Goal: Transaction & Acquisition: Purchase product/service

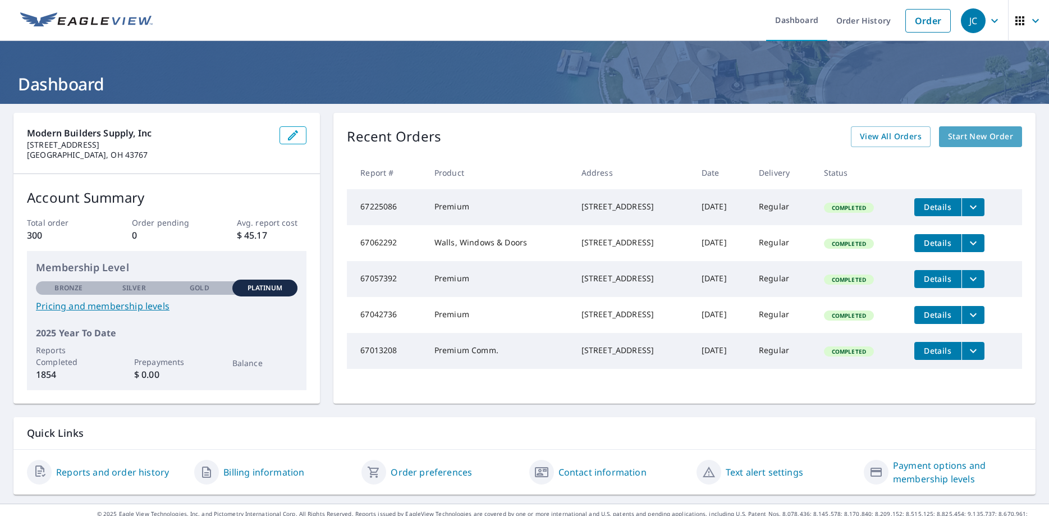
click at [1001, 144] on link "Start New Order" at bounding box center [980, 136] width 83 height 21
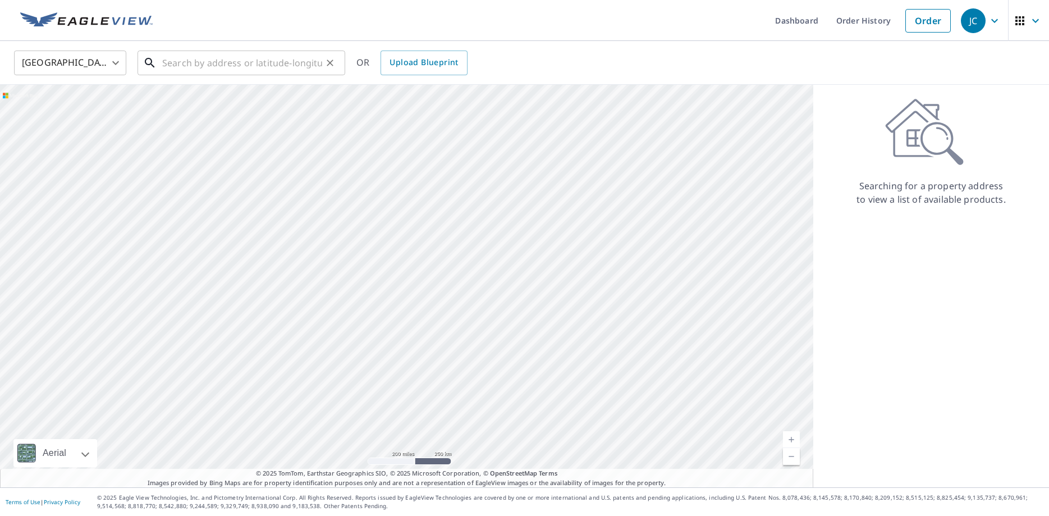
click at [249, 72] on input "text" at bounding box center [242, 62] width 160 height 31
click at [282, 67] on input "text" at bounding box center [242, 62] width 160 height 31
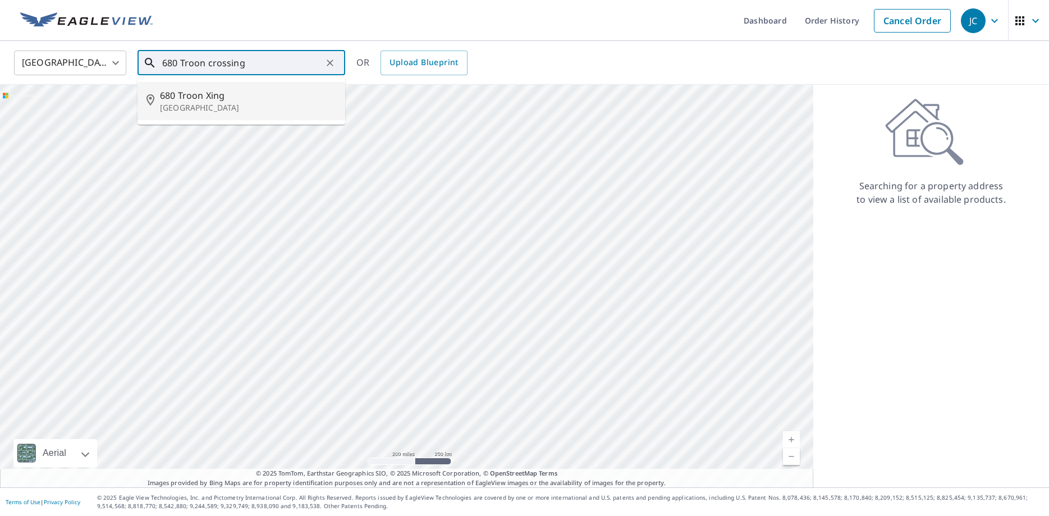
click at [277, 99] on span "680 Troon Xing" at bounding box center [248, 95] width 176 height 13
type input "[STREET_ADDRESS][PERSON_NAME]"
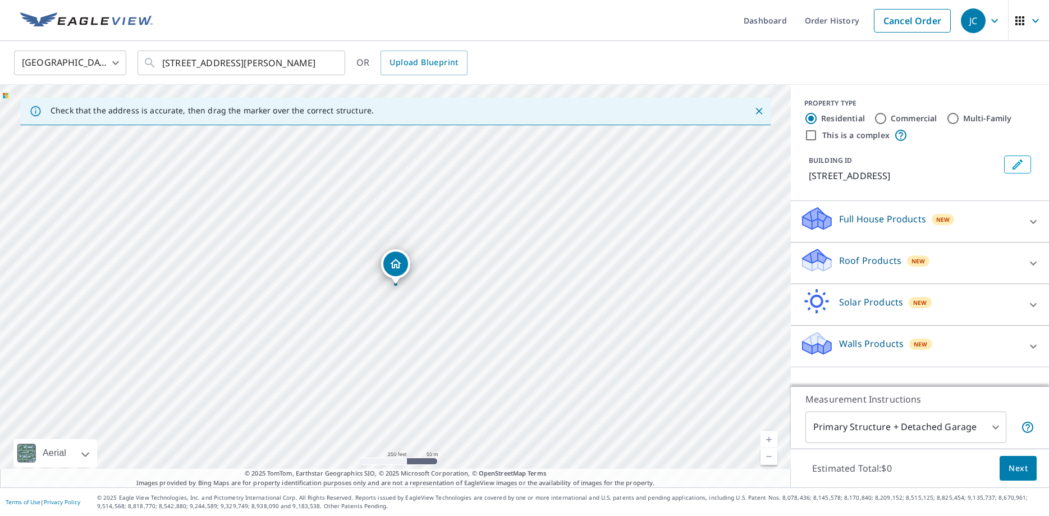
click at [883, 121] on input "Commercial" at bounding box center [880, 118] width 13 height 13
radio input "true"
type input "4"
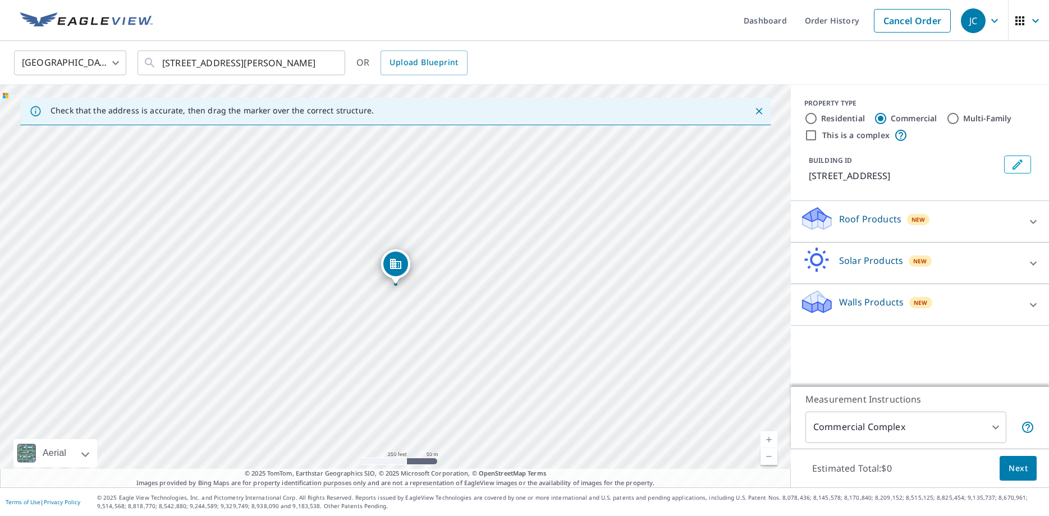
click at [851, 218] on p "Roof Products" at bounding box center [870, 218] width 62 height 13
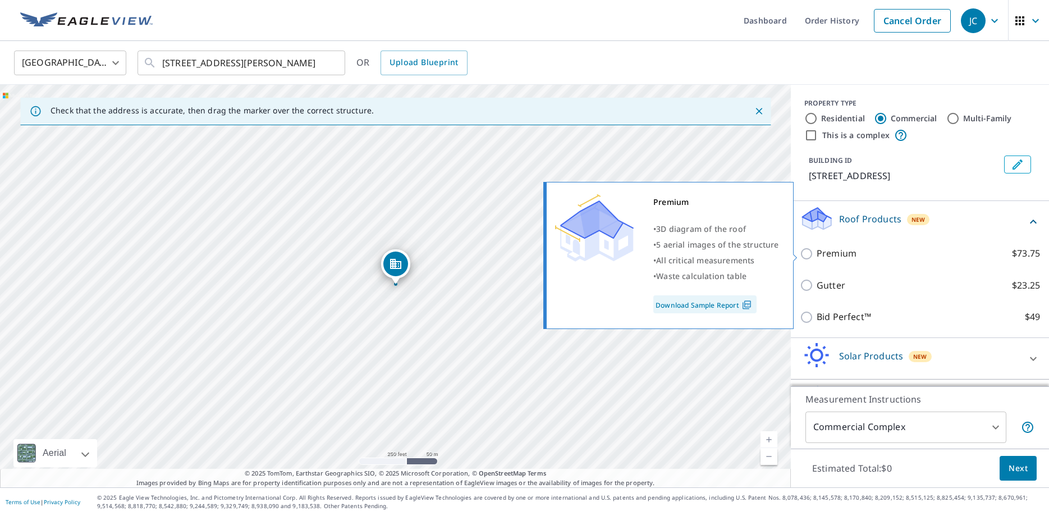
click at [835, 252] on p "Premium" at bounding box center [836, 253] width 40 height 14
click at [816, 252] on input "Premium $73.75" at bounding box center [808, 253] width 17 height 13
checkbox input "true"
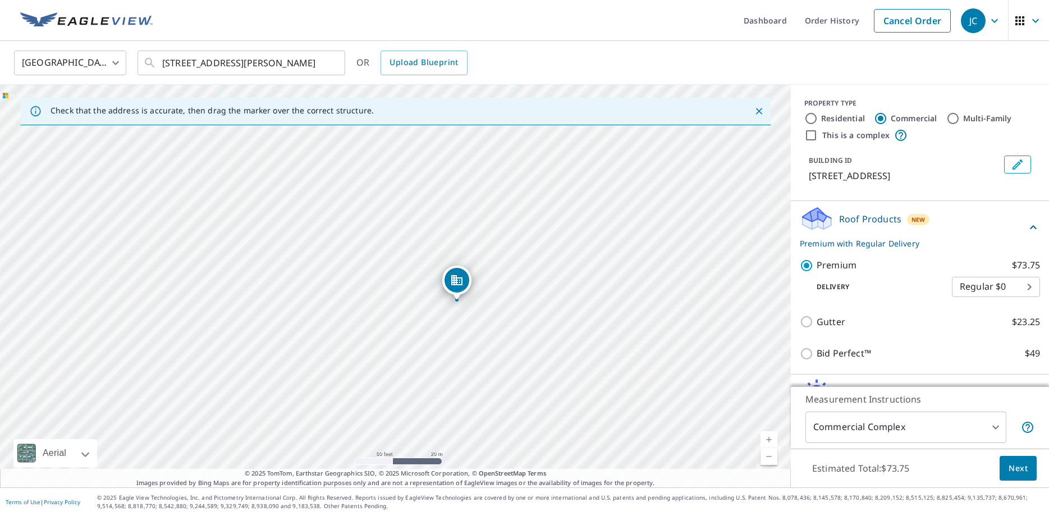
click at [456, 327] on div "[STREET_ADDRESS][PERSON_NAME]" at bounding box center [395, 286] width 791 height 402
drag, startPoint x: 399, startPoint y: 270, endPoint x: 389, endPoint y: 307, distance: 38.2
click at [389, 307] on div "[STREET_ADDRESS][PERSON_NAME]" at bounding box center [395, 286] width 791 height 402
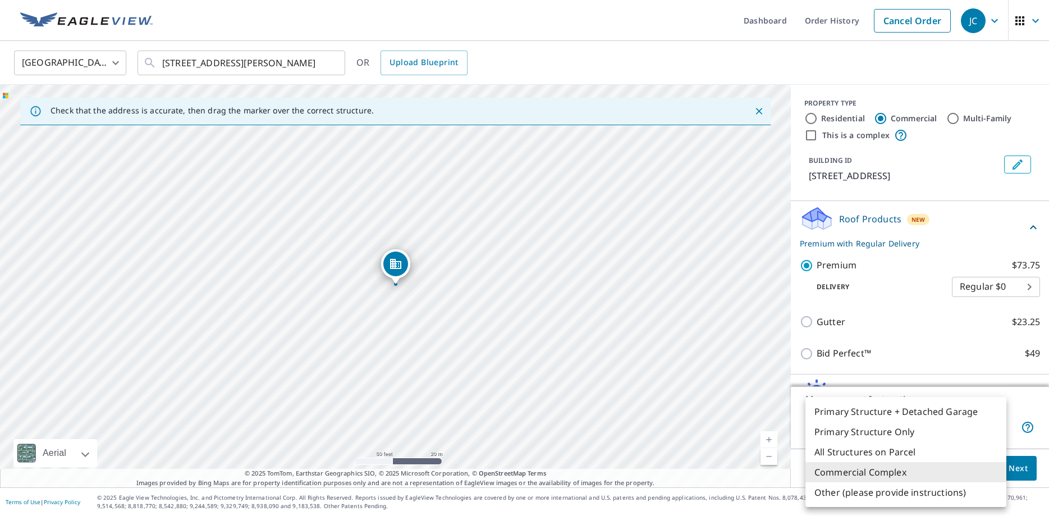
click at [995, 431] on body "JC JC Dashboard Order History Cancel Order JC [GEOGRAPHIC_DATA] [GEOGRAPHIC_DAT…" at bounding box center [524, 258] width 1049 height 516
drag, startPoint x: 391, startPoint y: 258, endPoint x: 365, endPoint y: 269, distance: 28.7
click at [365, 269] on div at bounding box center [524, 258] width 1049 height 516
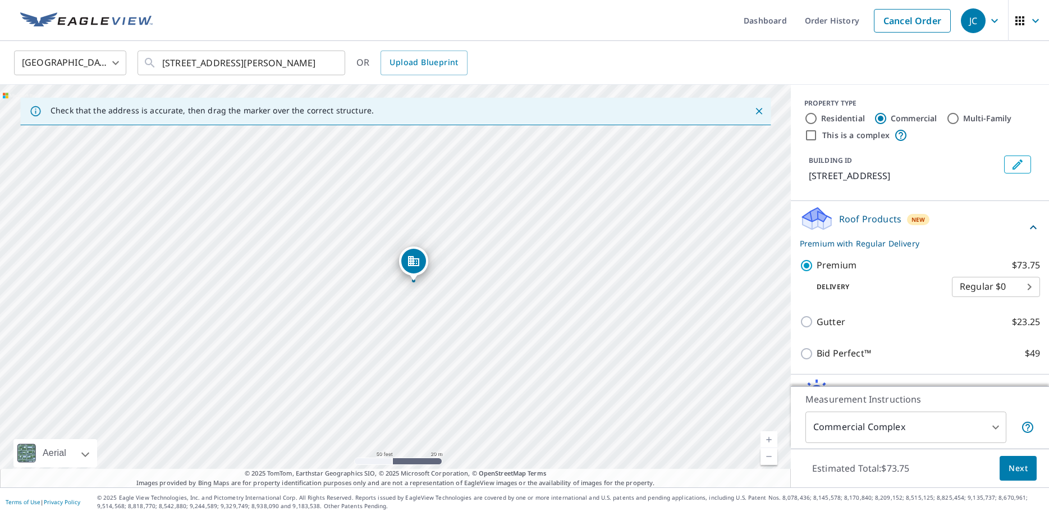
drag, startPoint x: 388, startPoint y: 269, endPoint x: 406, endPoint y: 266, distance: 17.7
click at [406, 266] on div "[STREET_ADDRESS][PERSON_NAME]" at bounding box center [395, 286] width 791 height 402
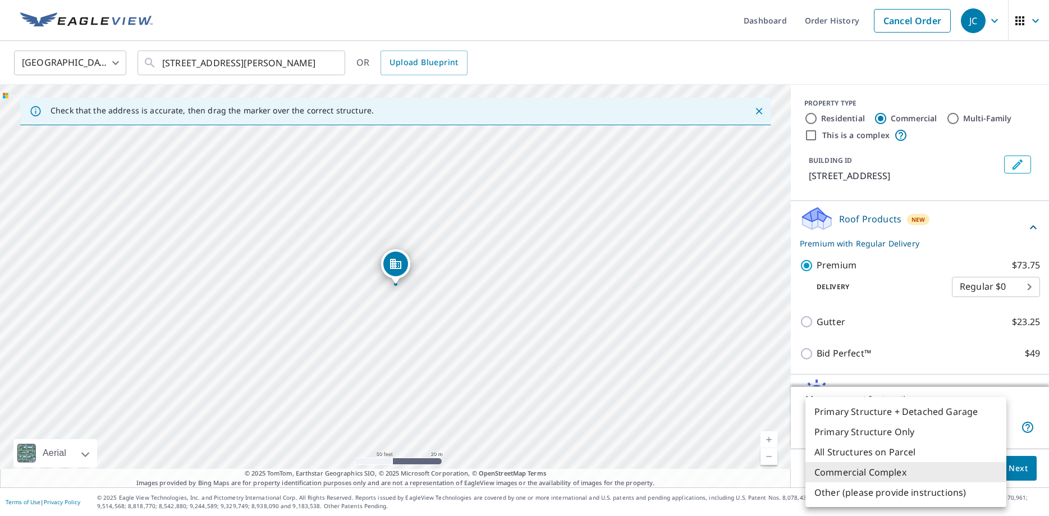
click at [995, 426] on body "JC JC Dashboard Order History Cancel Order JC [GEOGRAPHIC_DATA] [GEOGRAPHIC_DAT…" at bounding box center [524, 258] width 1049 height 516
click at [898, 433] on li "Primary Structure Only" at bounding box center [905, 431] width 201 height 20
type input "2"
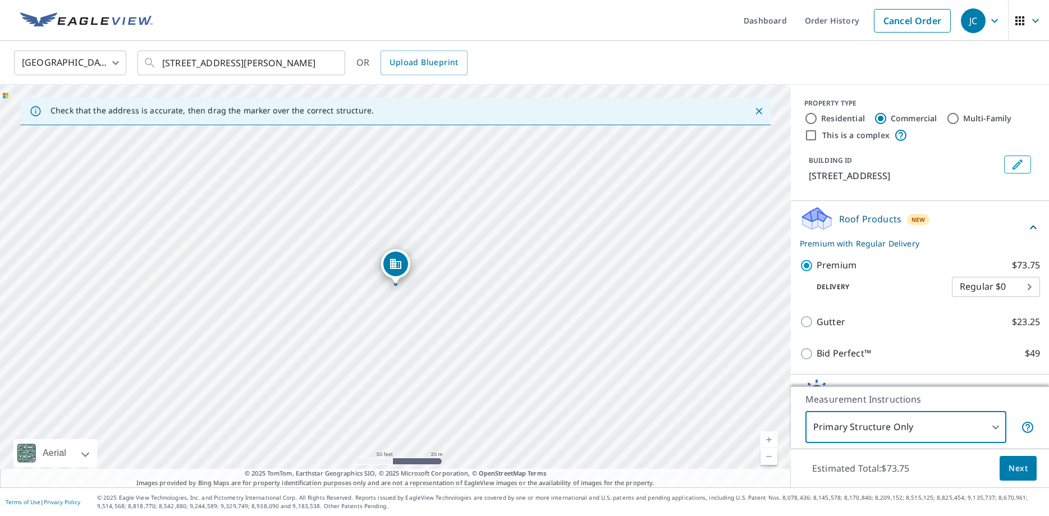
click at [1020, 462] on span "Next" at bounding box center [1017, 468] width 19 height 14
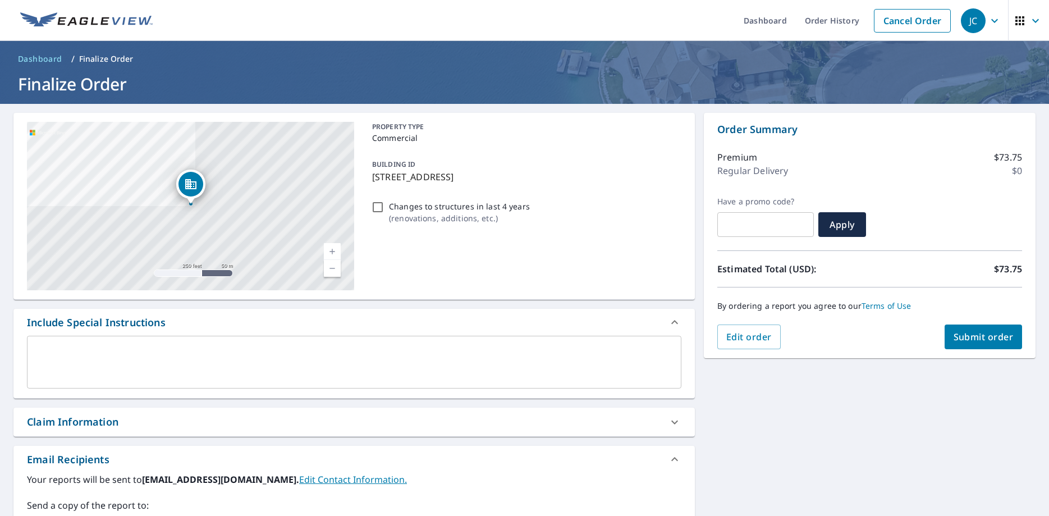
click at [317, 403] on div "[STREET_ADDRESS] Aerial Road A standard road map Aerial A detailed look from ab…" at bounding box center [353, 395] width 681 height 564
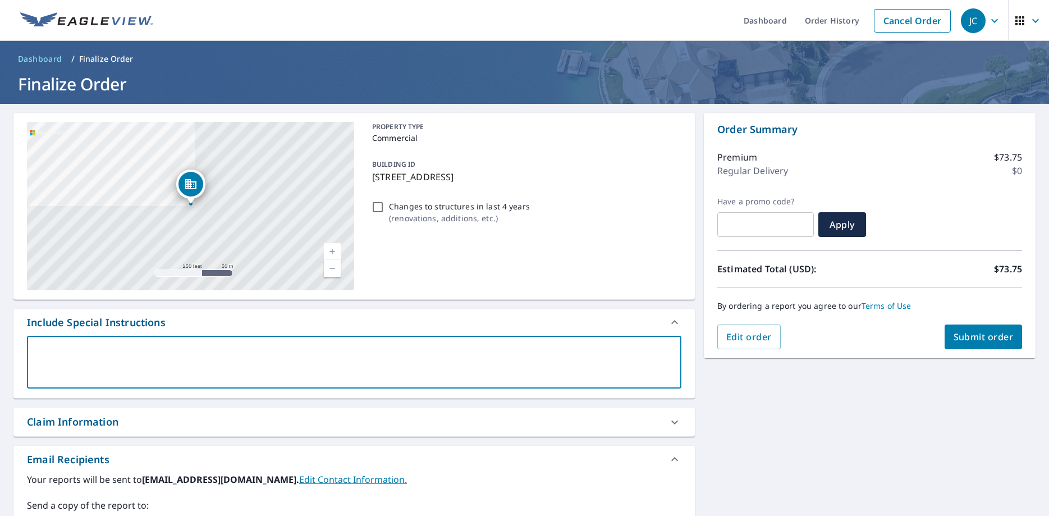
click at [308, 369] on textarea at bounding box center [354, 362] width 639 height 32
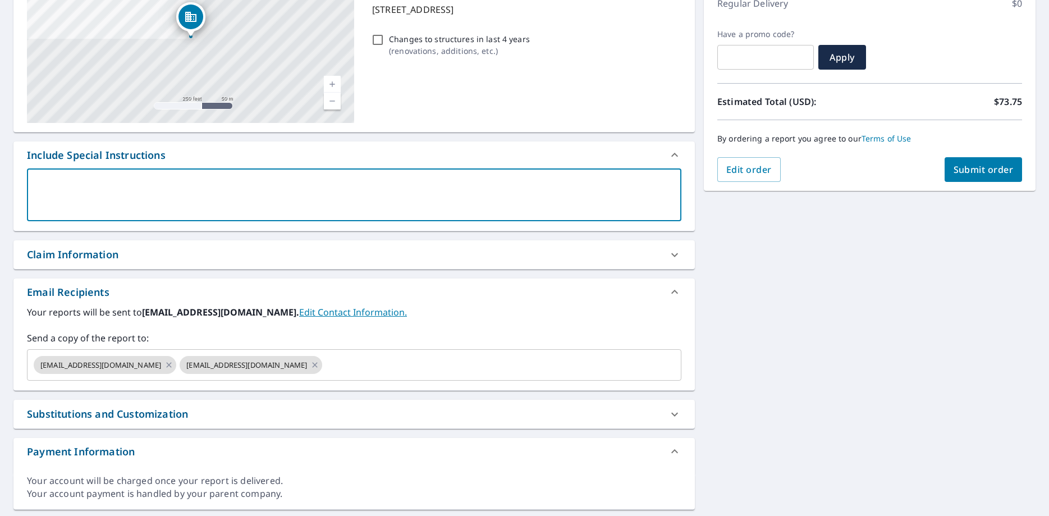
scroll to position [199, 0]
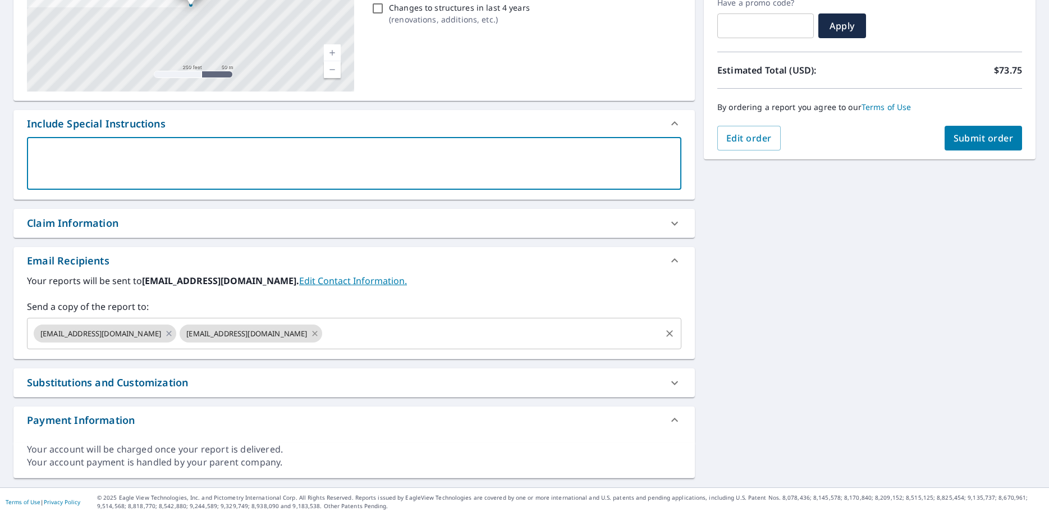
click at [319, 331] on icon at bounding box center [314, 333] width 9 height 12
checkbox input "true"
click at [253, 339] on input "text" at bounding box center [418, 333] width 481 height 21
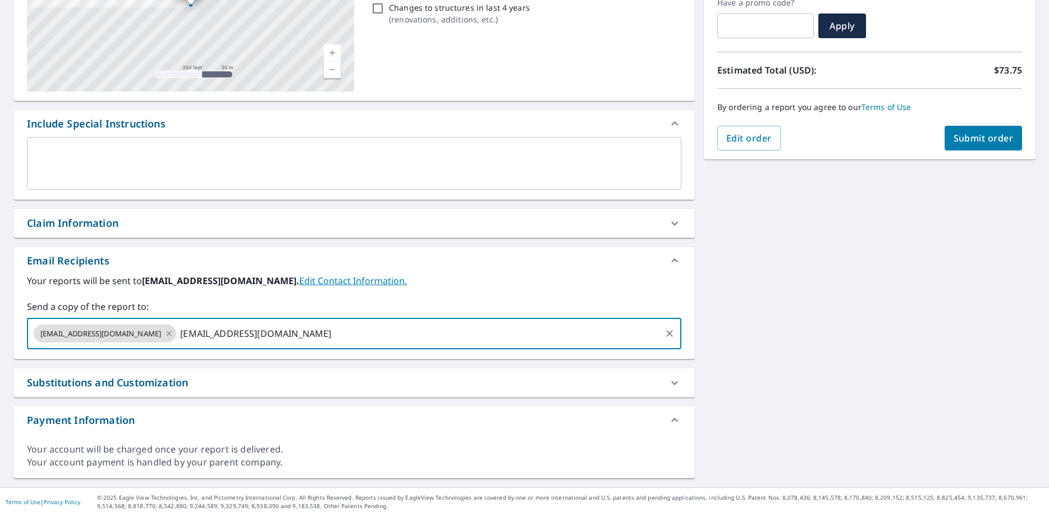
type input "[EMAIL_ADDRESS][DOMAIN_NAME]"
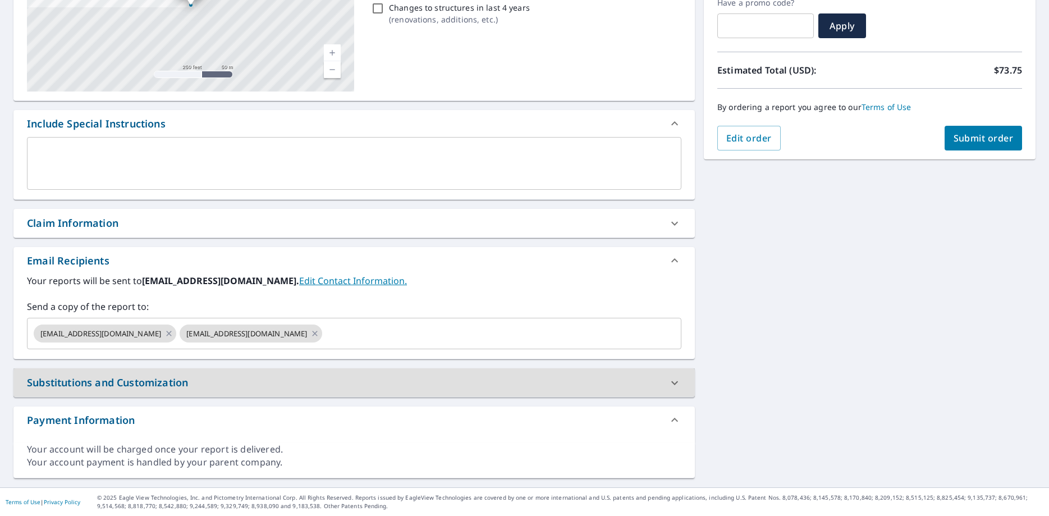
scroll to position [51, 0]
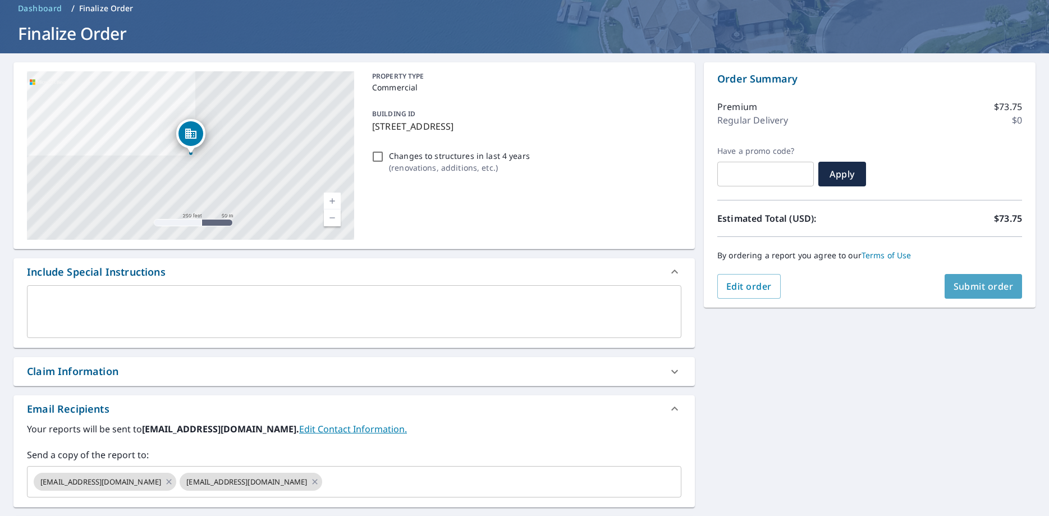
click at [972, 286] on span "Submit order" at bounding box center [983, 286] width 60 height 12
checkbox input "true"
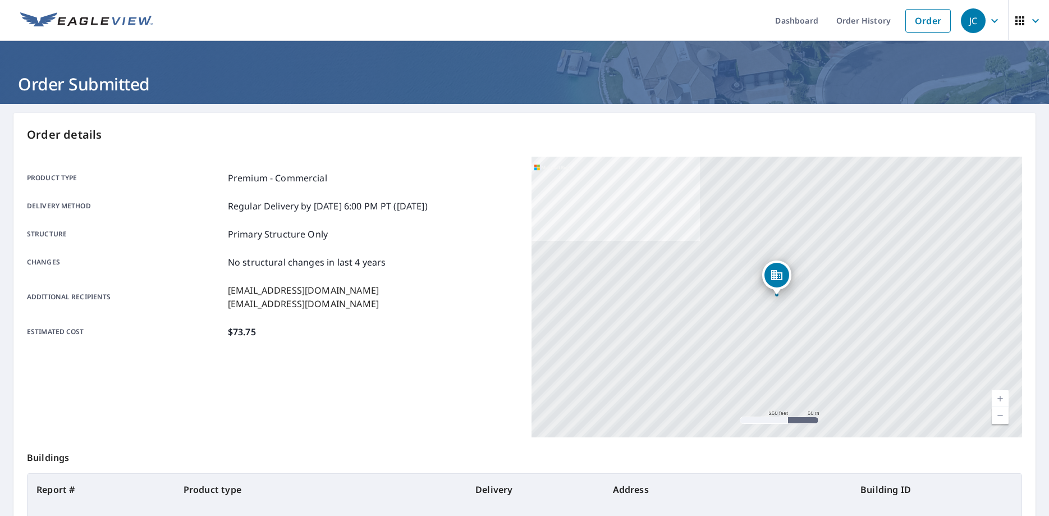
click at [984, 24] on div "JC" at bounding box center [973, 20] width 25 height 25
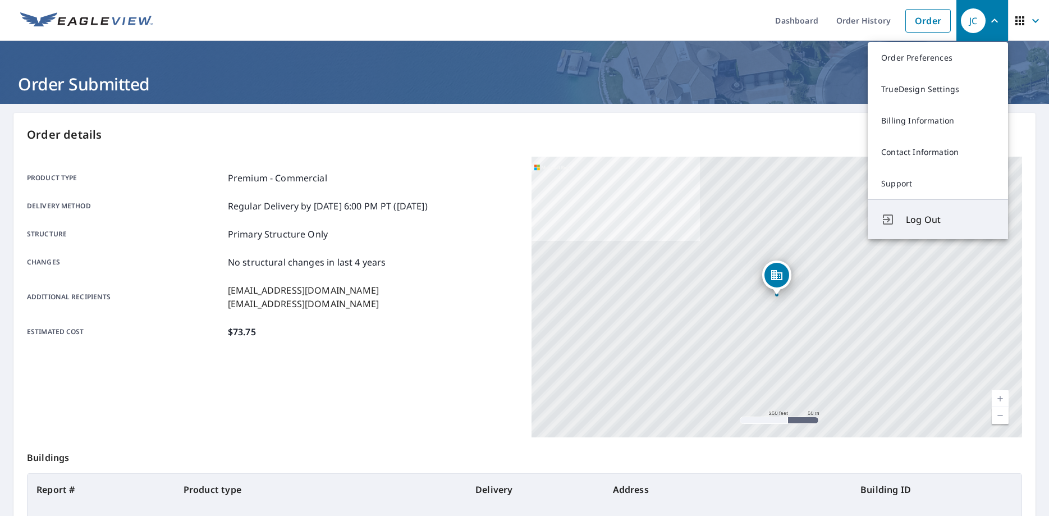
click at [915, 214] on span "Log Out" at bounding box center [950, 219] width 89 height 13
